Goal: Transaction & Acquisition: Purchase product/service

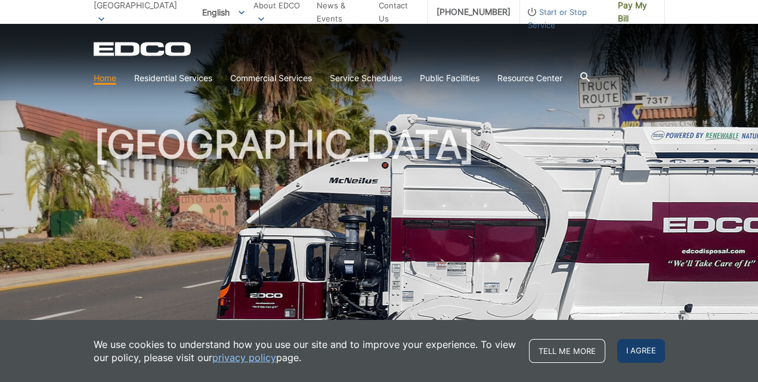
click at [638, 353] on span "I agree" at bounding box center [641, 351] width 48 height 24
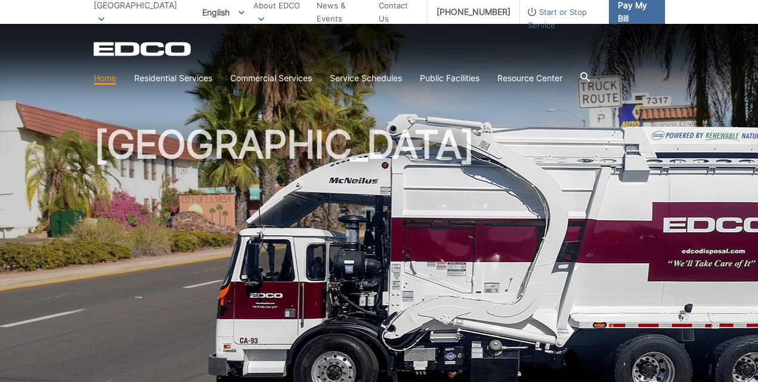
click at [647, 22] on link "Pay My Bill" at bounding box center [637, 12] width 56 height 24
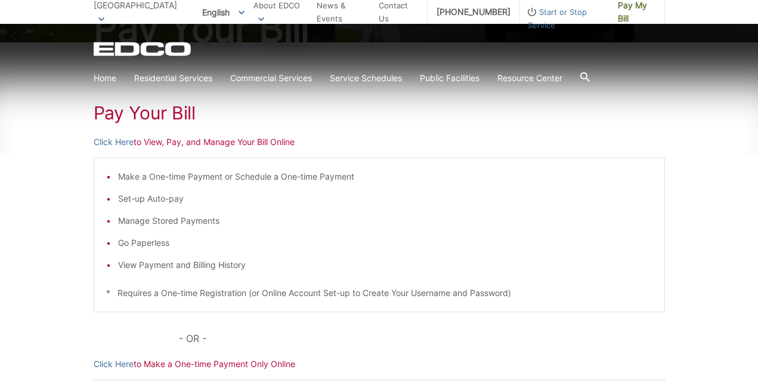
scroll to position [156, 0]
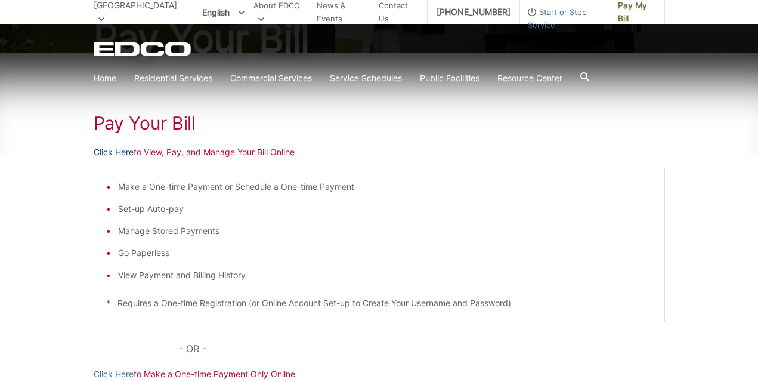
click at [116, 150] on link "Click Here" at bounding box center [114, 152] width 40 height 13
click at [265, 156] on p "Click Here to View, Pay, and Manage Your Bill Online" at bounding box center [379, 152] width 571 height 13
click at [125, 154] on link "Click Here" at bounding box center [114, 152] width 40 height 13
